Goal: Information Seeking & Learning: Find specific page/section

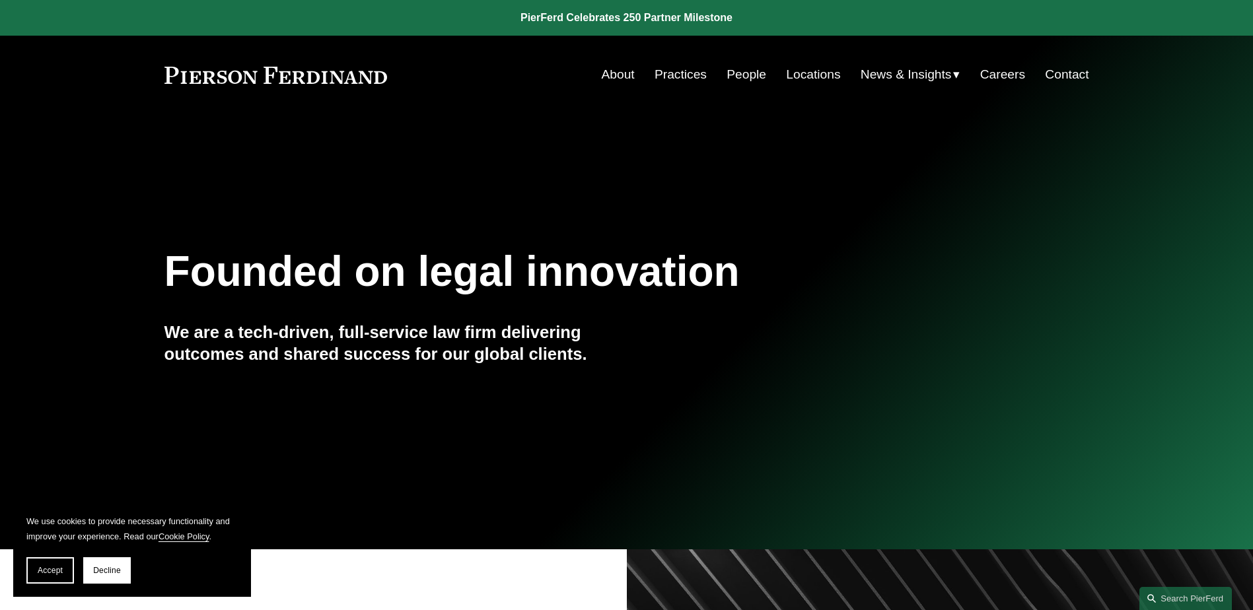
click at [87, 496] on div "Founded on legal innovation We are a tech-driven, full-service law firm deliver…" at bounding box center [626, 331] width 1253 height 404
click at [681, 76] on link "Practices" at bounding box center [680, 74] width 52 height 25
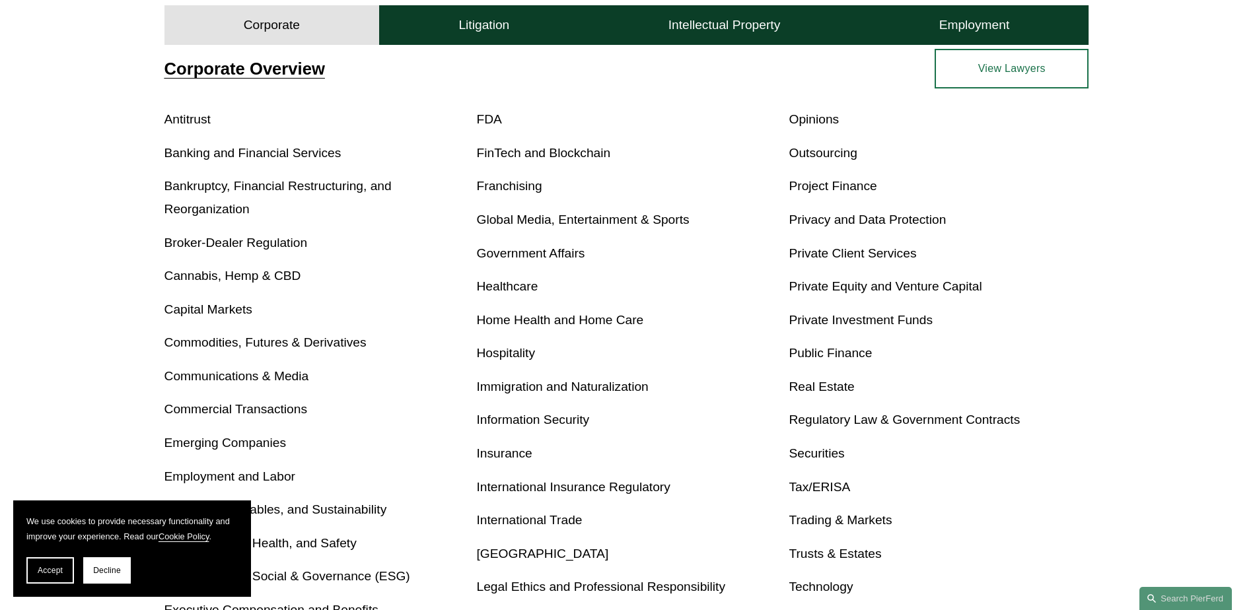
scroll to position [462, 0]
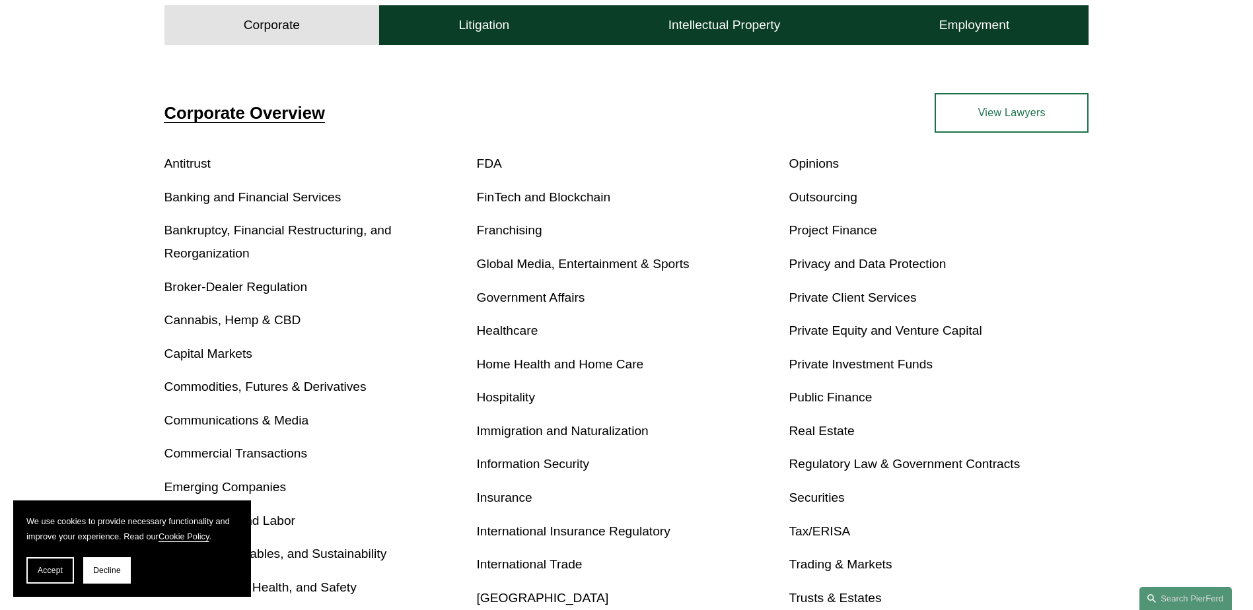
click at [857, 265] on link "Privacy and Data Protection" at bounding box center [866, 264] width 157 height 14
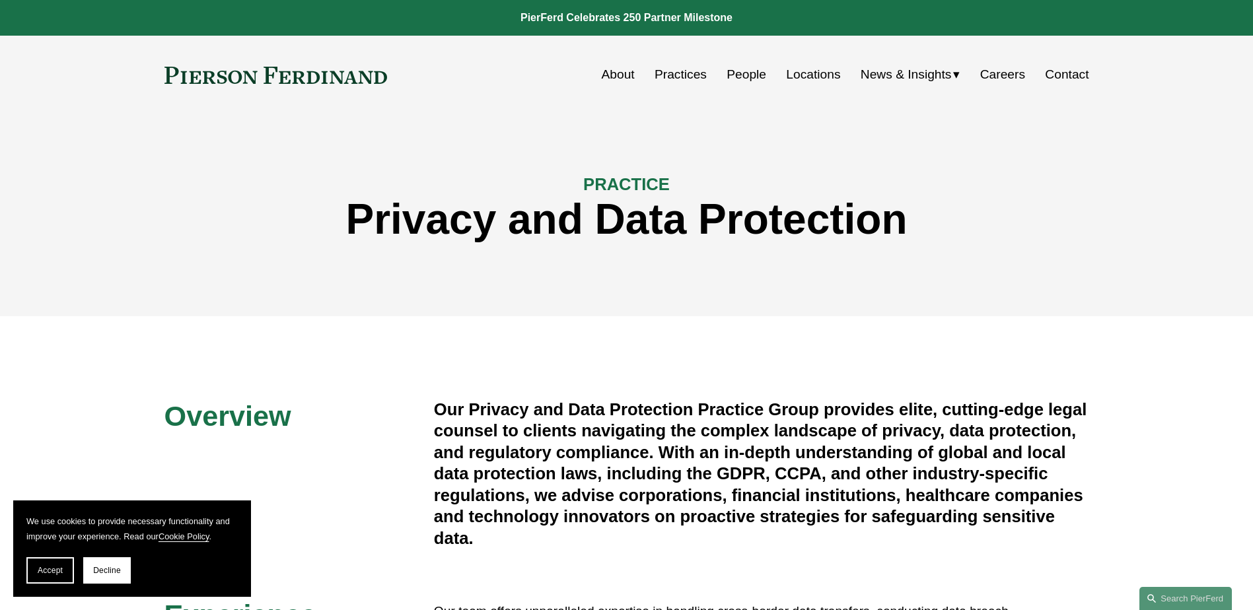
click at [746, 74] on link "People" at bounding box center [746, 74] width 40 height 25
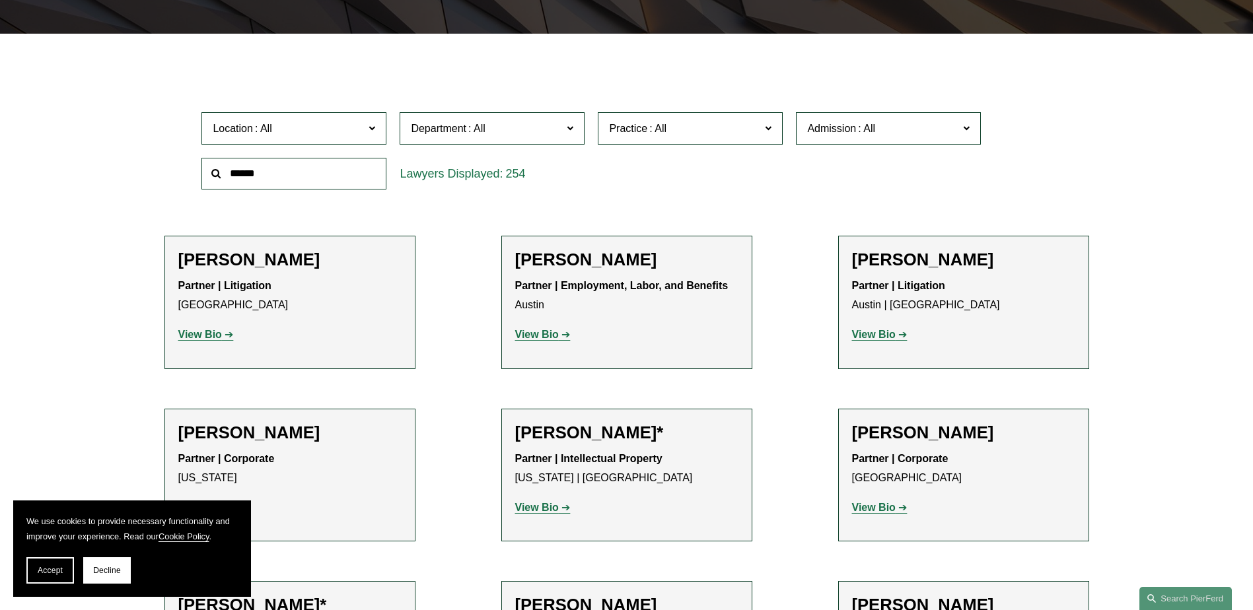
scroll to position [396, 0]
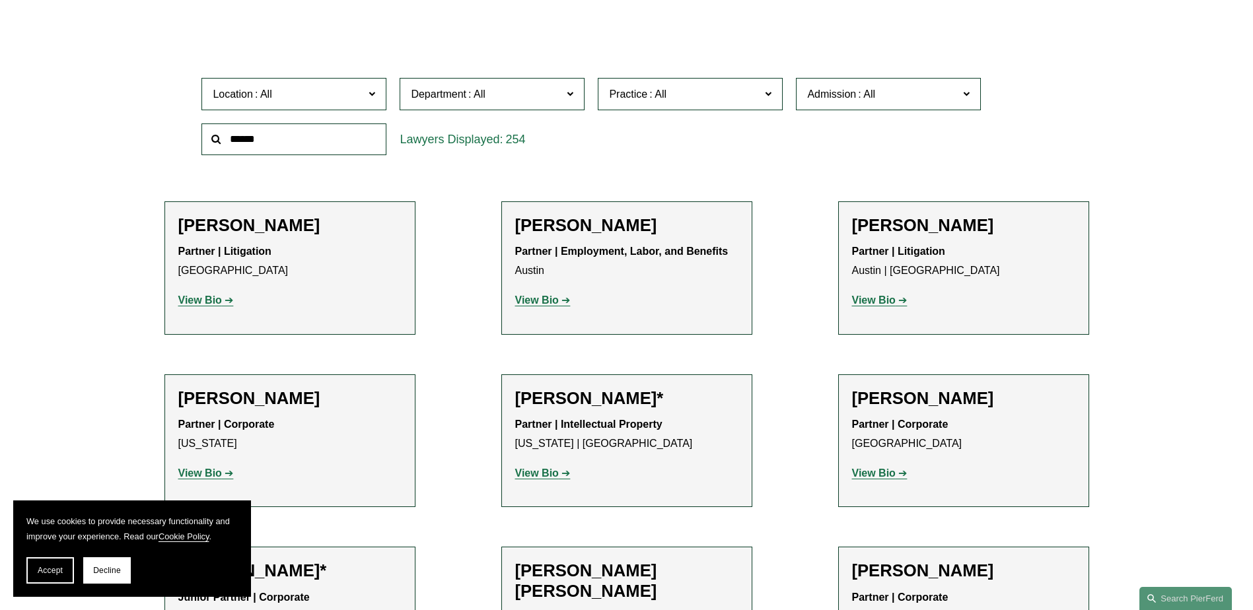
click at [619, 100] on span "Practice" at bounding box center [628, 93] width 38 height 11
click at [0, 0] on link "Privacy-Breach & Wrongful Collection Liability" at bounding box center [0, 0] width 0 height 0
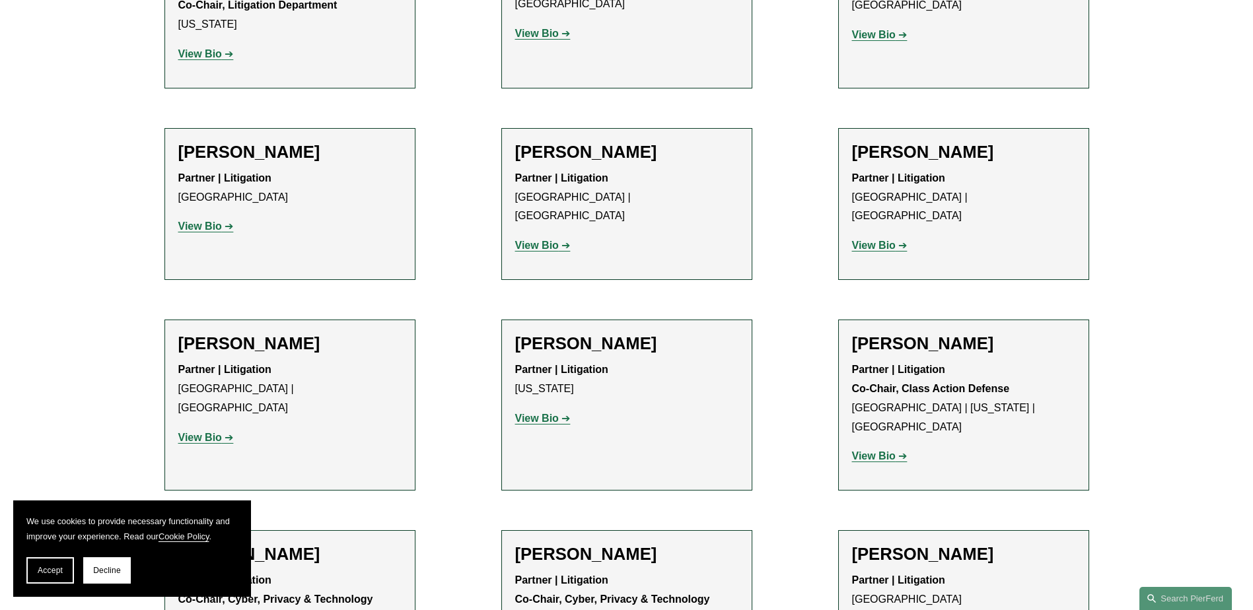
scroll to position [660, 0]
